Goal: Task Accomplishment & Management: Use online tool/utility

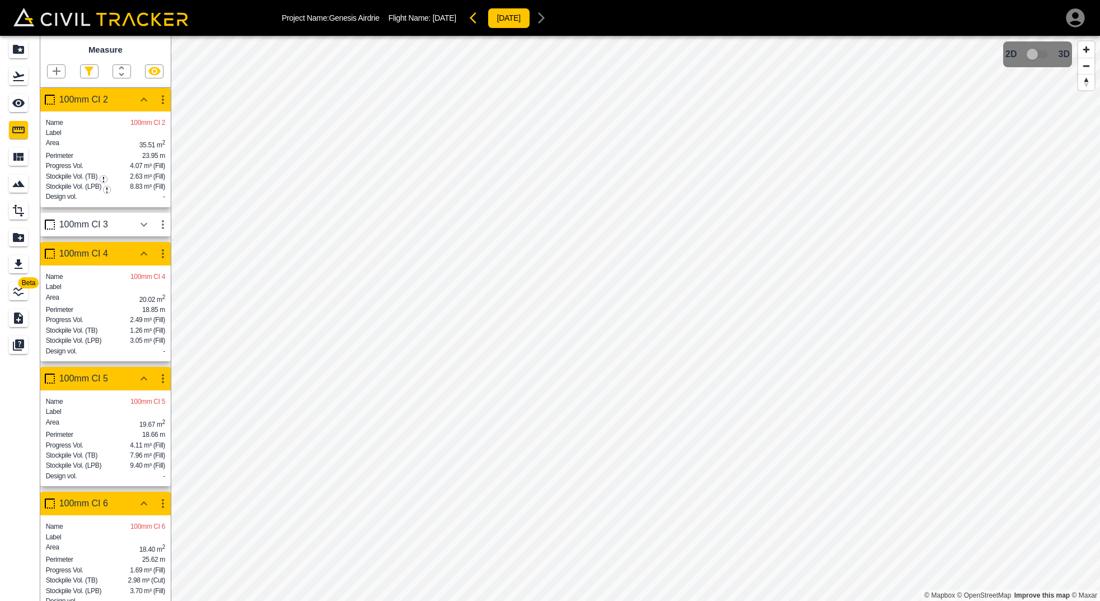
click at [109, 230] on div "100mm CI 3" at bounding box center [96, 224] width 75 height 10
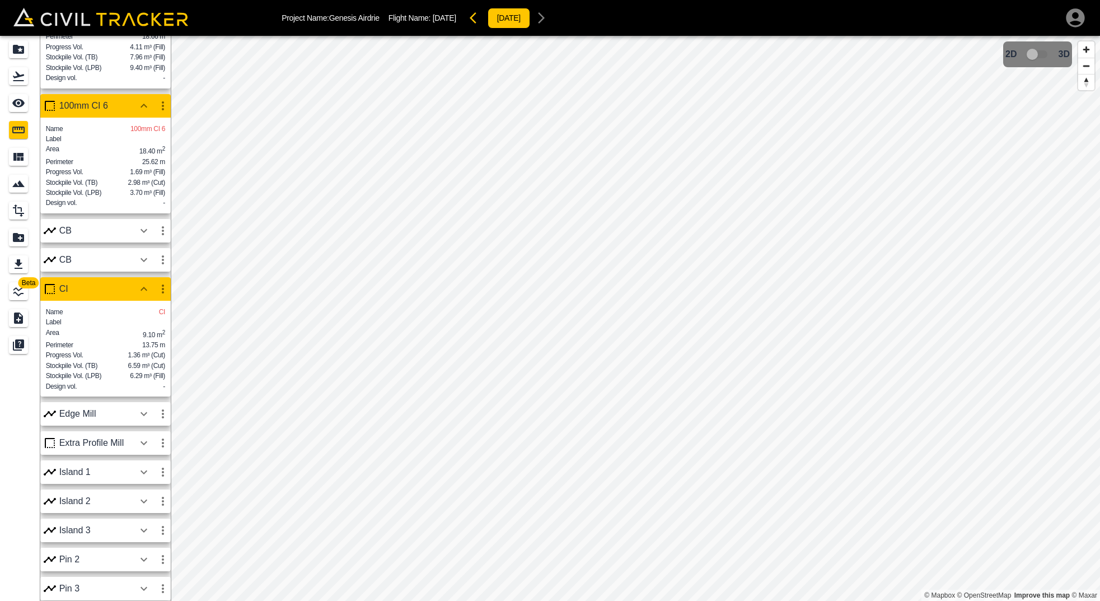
scroll to position [488, 0]
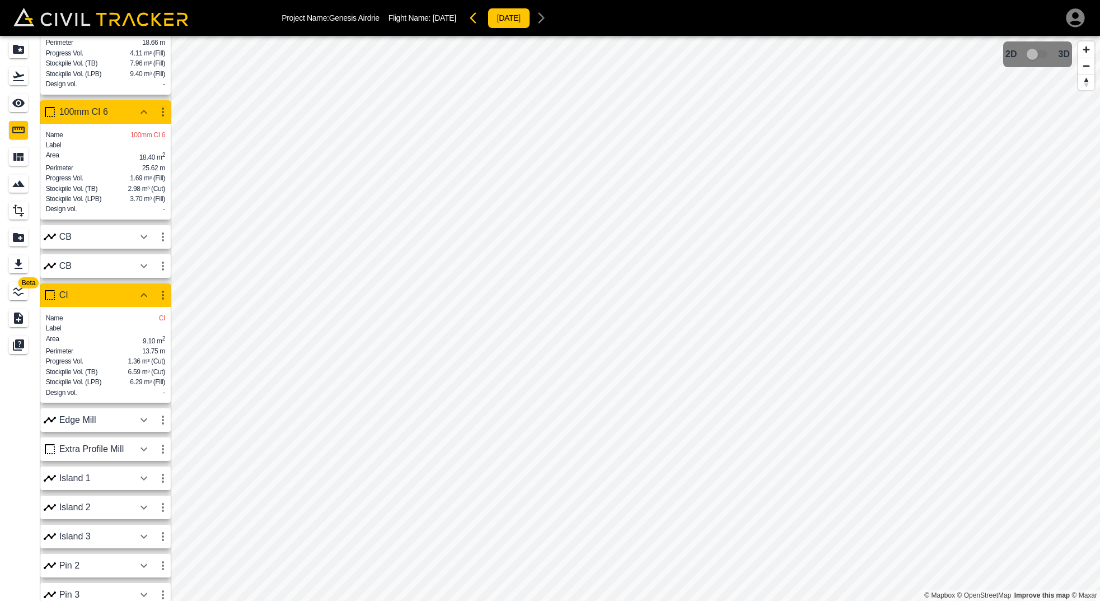
drag, startPoint x: 118, startPoint y: 315, endPoint x: 118, endPoint y: 307, distance: 7.8
click at [118, 300] on div "CI" at bounding box center [96, 295] width 75 height 10
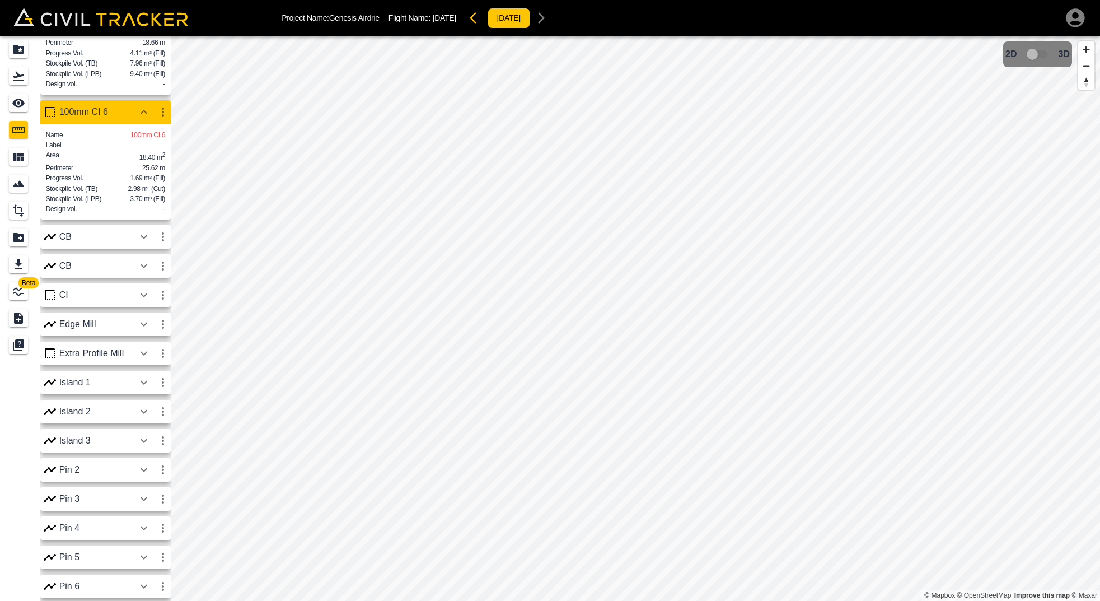
click at [118, 300] on div "CI" at bounding box center [96, 295] width 75 height 10
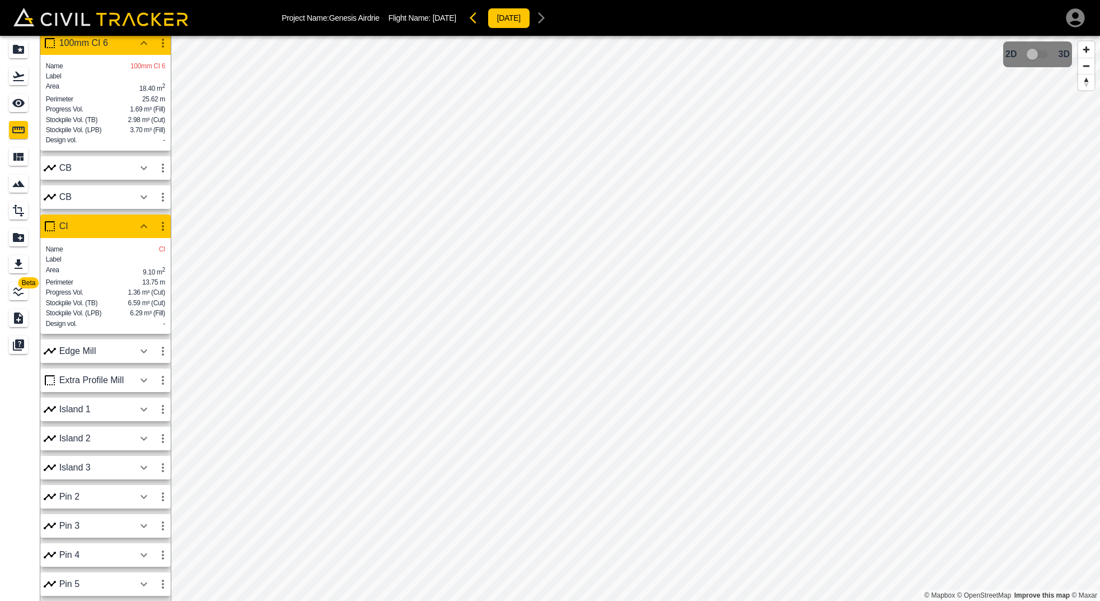
scroll to position [554, 0]
click at [161, 235] on icon "button" at bounding box center [162, 228] width 13 height 13
click at [143, 287] on h6 "Edit" at bounding box center [152, 286] width 22 height 7
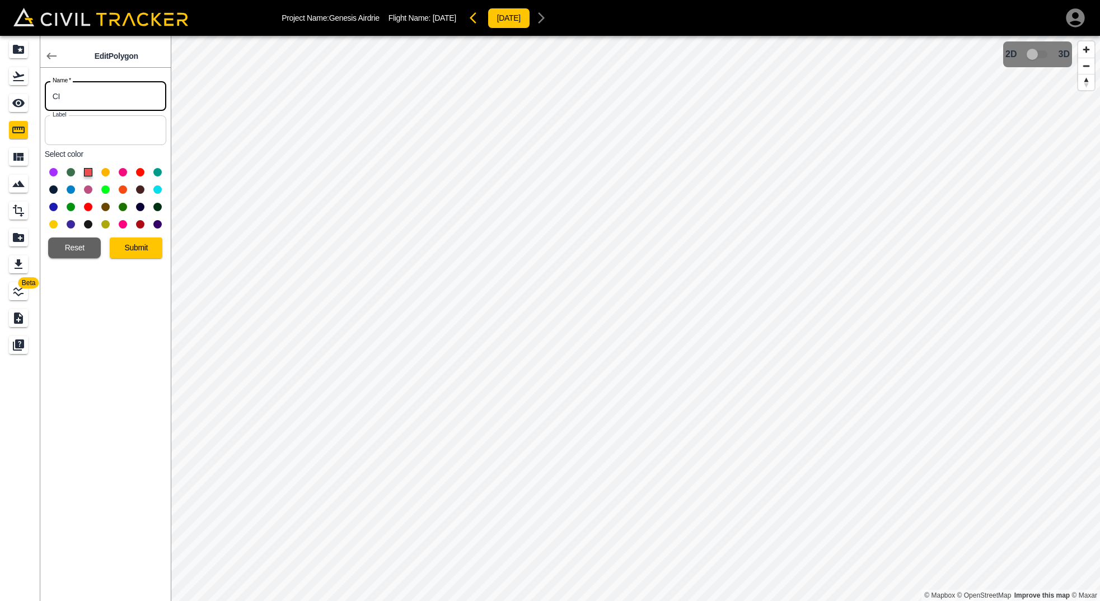
click at [55, 100] on input "CI" at bounding box center [105, 96] width 121 height 30
click at [137, 95] on input "100mm CI" at bounding box center [105, 96] width 121 height 30
type input "100mm CI 0"
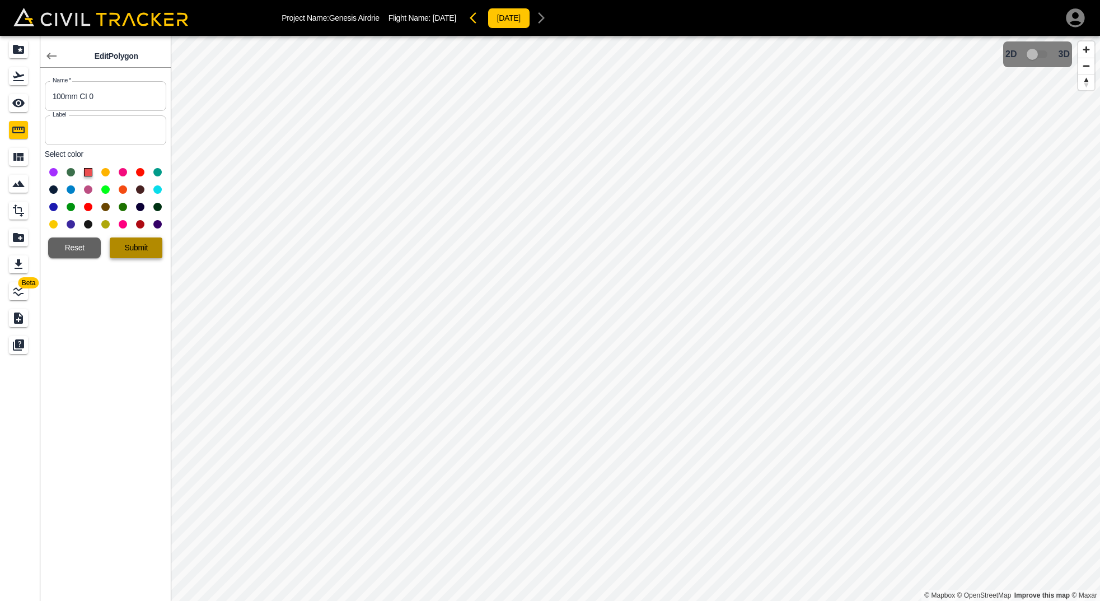
click at [144, 247] on button "Submit" at bounding box center [136, 247] width 53 height 21
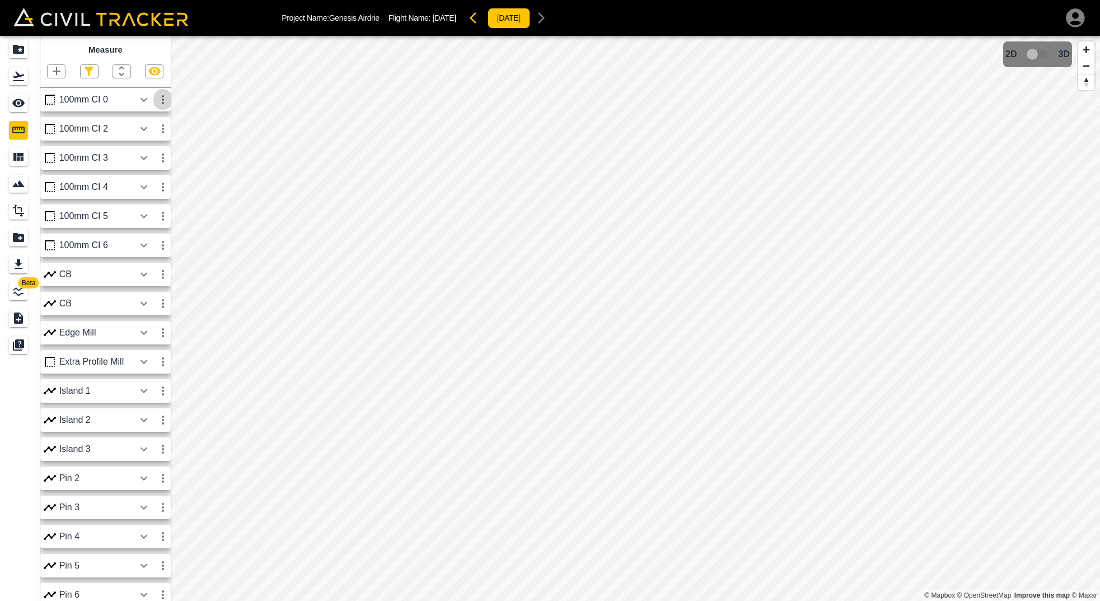
click at [159, 97] on icon "button" at bounding box center [162, 99] width 13 height 13
click at [144, 142] on h6 "Edit" at bounding box center [152, 141] width 22 height 7
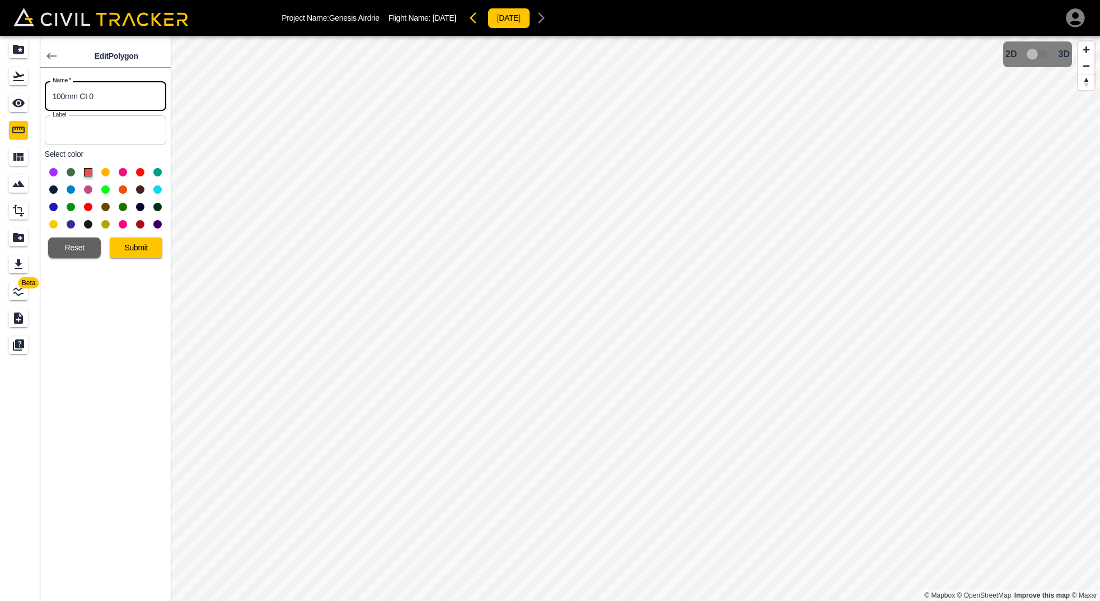
click at [102, 92] on input "100mm CI 0" at bounding box center [105, 96] width 121 height 30
type input "100mm CI 1"
click at [137, 247] on button "Submit" at bounding box center [136, 247] width 53 height 21
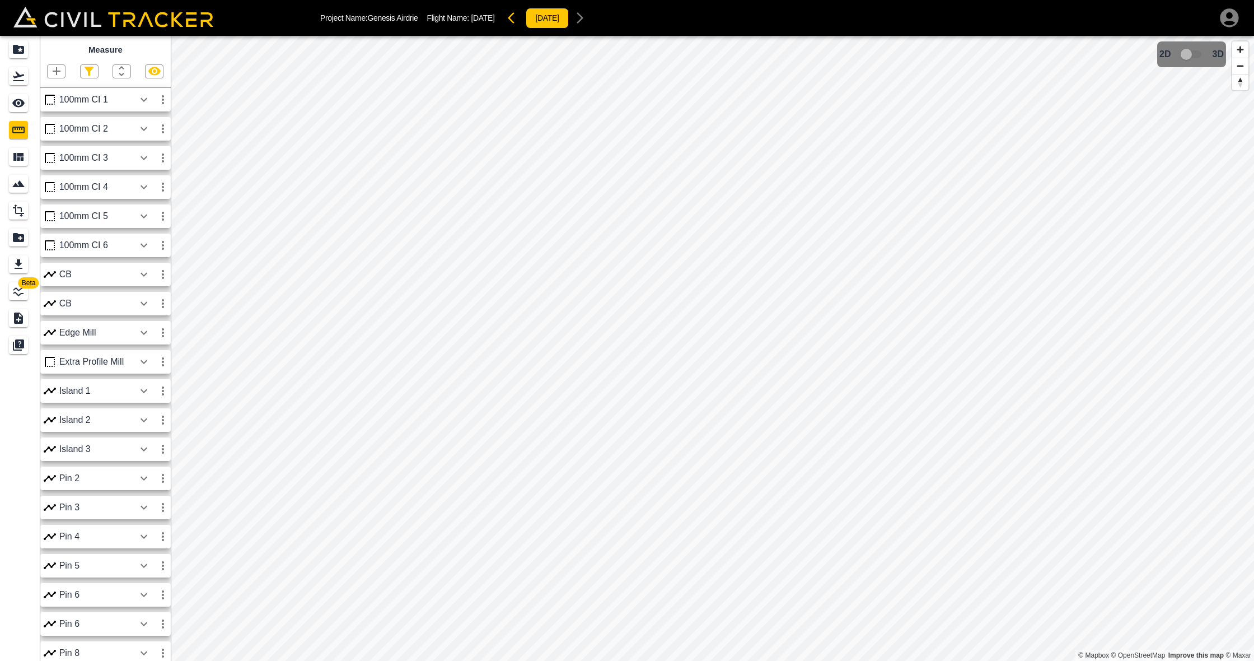
click at [142, 99] on icon "button" at bounding box center [144, 99] width 7 height 4
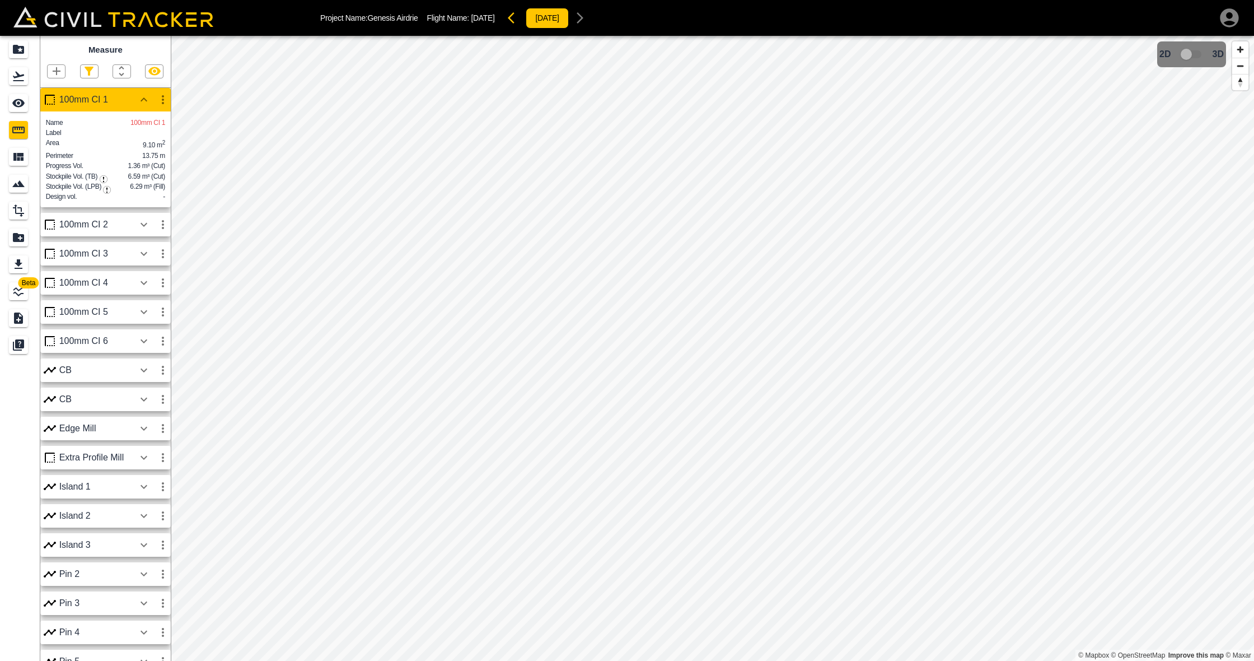
click at [147, 226] on icon "button" at bounding box center [144, 224] width 7 height 4
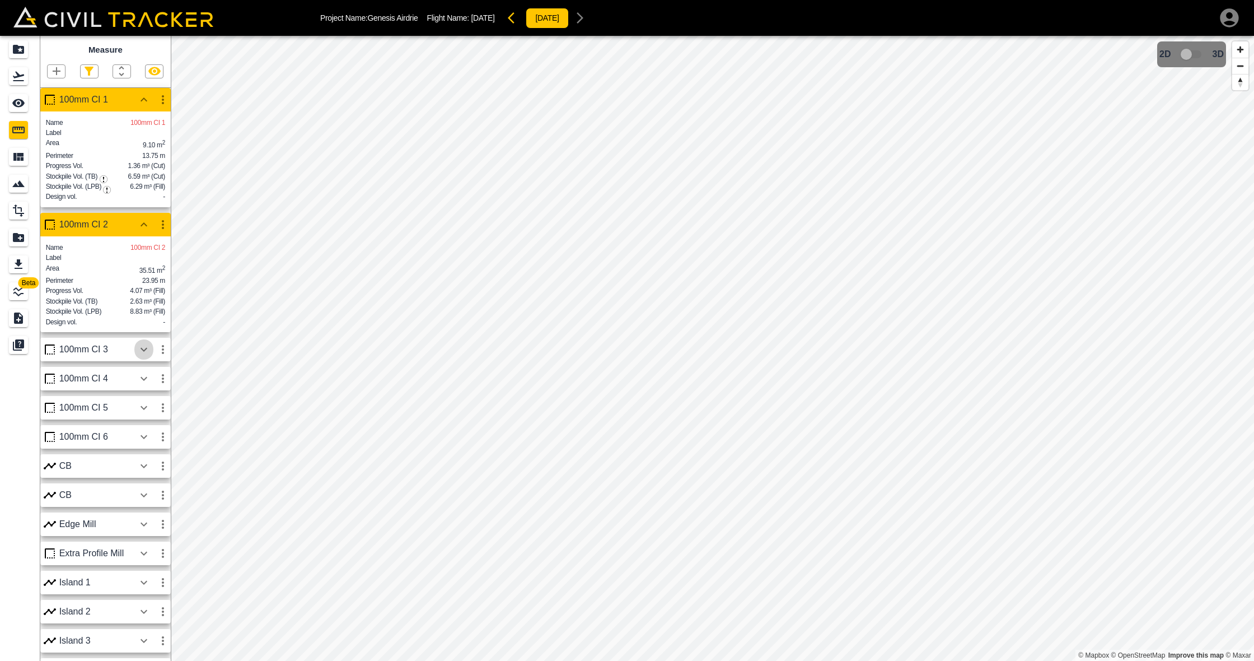
click at [144, 352] on icon "button" at bounding box center [144, 350] width 7 height 4
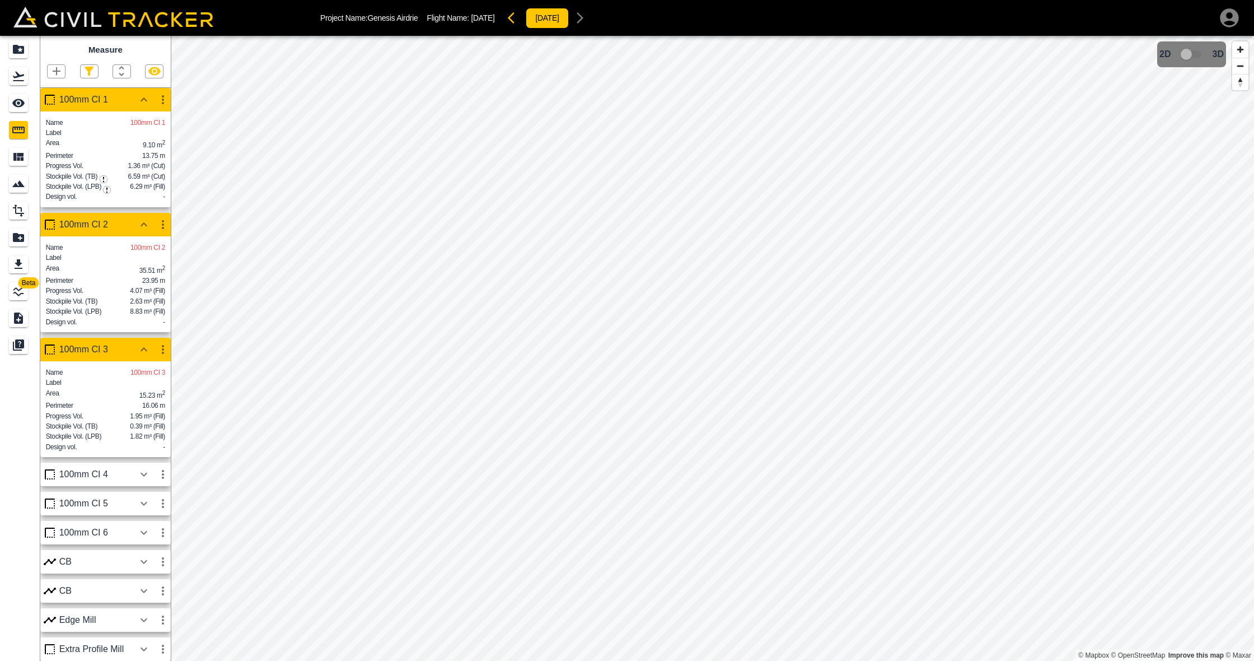
click at [145, 481] on icon "button" at bounding box center [143, 473] width 13 height 13
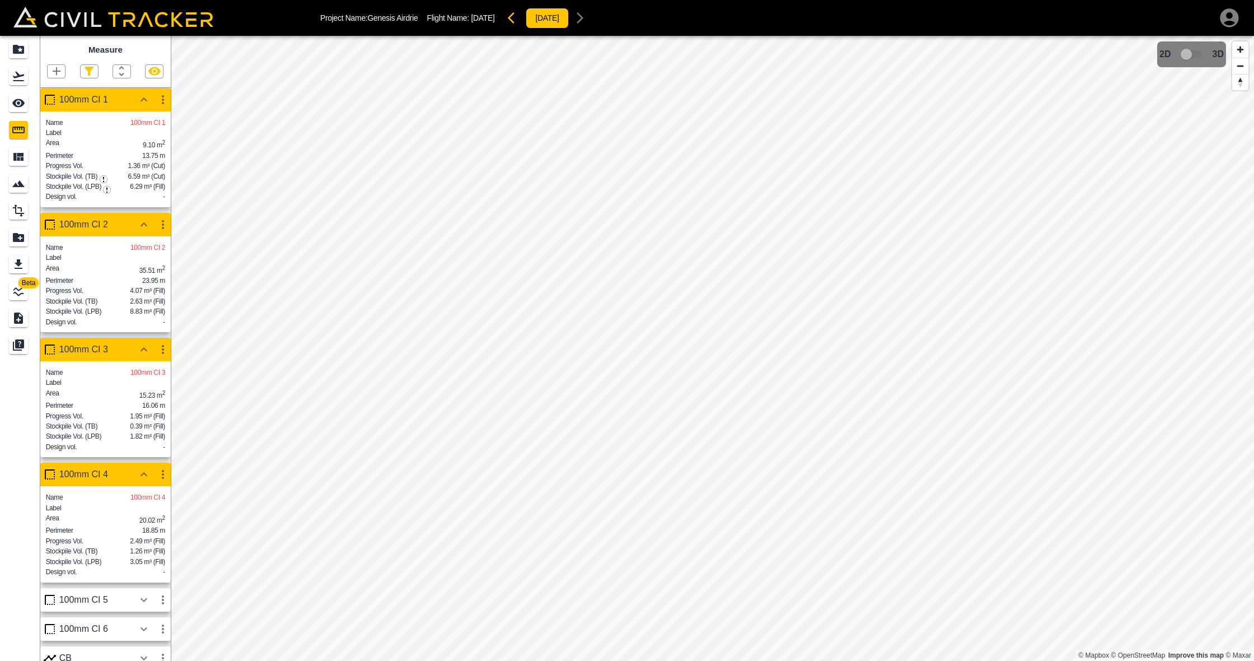
click at [145, 600] on icon "button" at bounding box center [143, 599] width 13 height 13
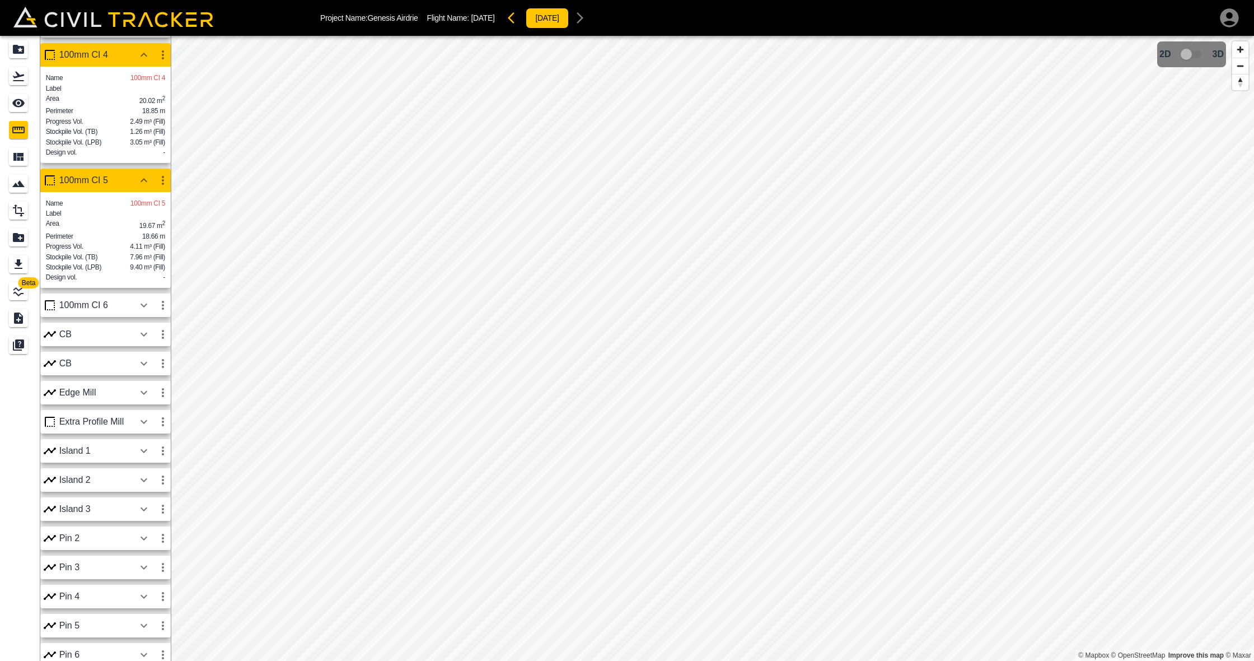
scroll to position [419, 0]
click at [143, 312] on icon "button" at bounding box center [143, 305] width 13 height 13
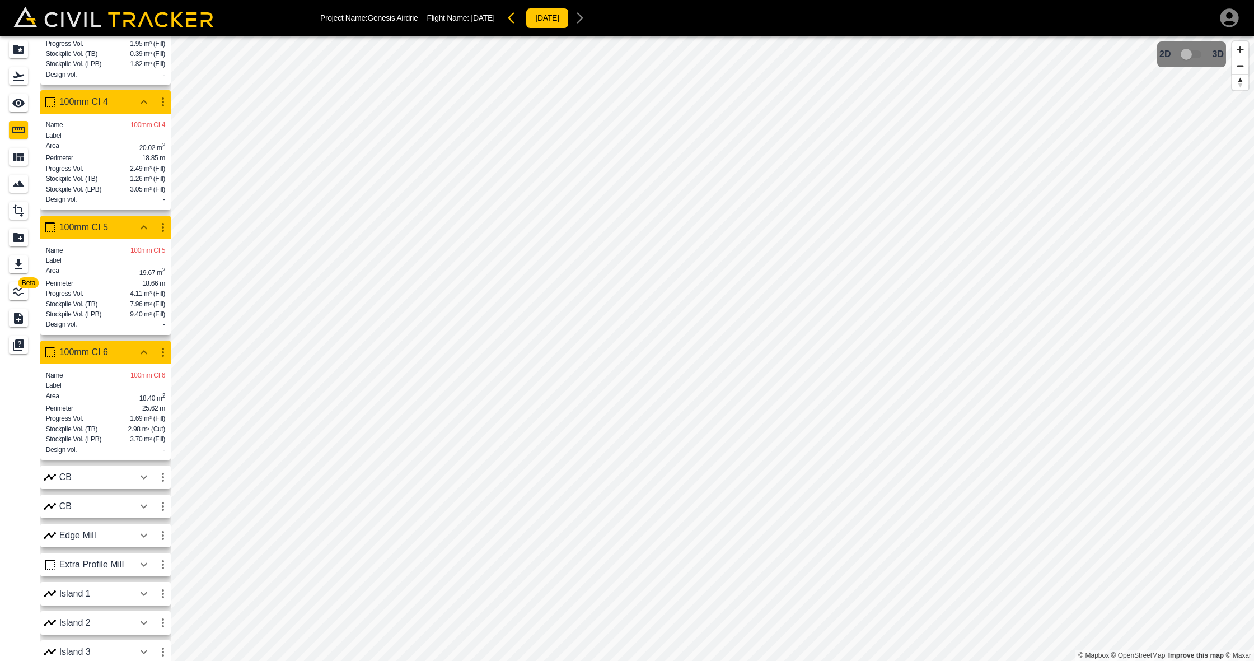
scroll to position [359, 0]
